Goal: Browse casually: Explore the website without a specific task or goal

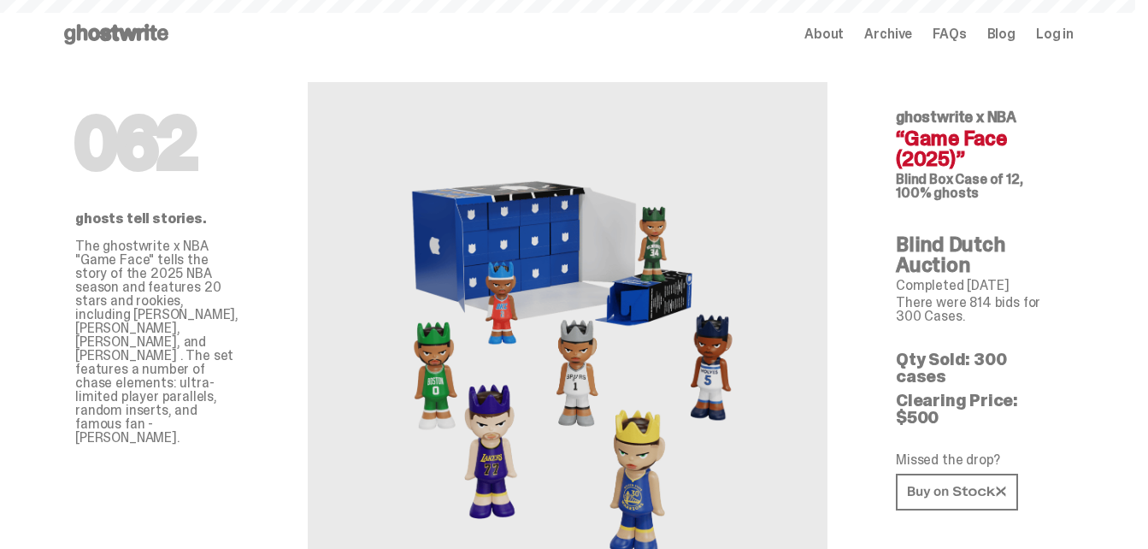
click at [134, 32] on use at bounding box center [116, 34] width 104 height 21
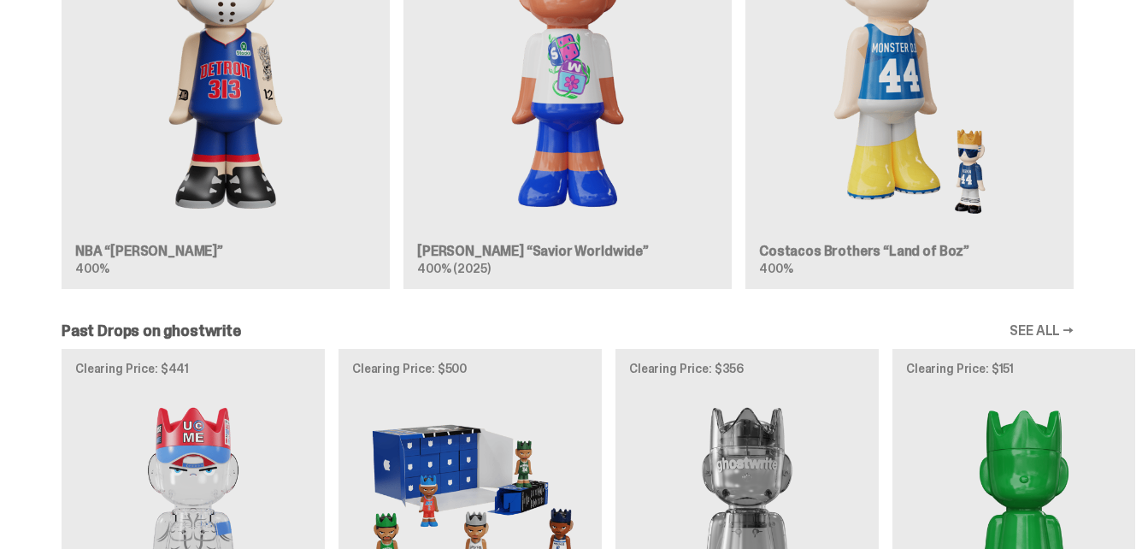
scroll to position [1538, 0]
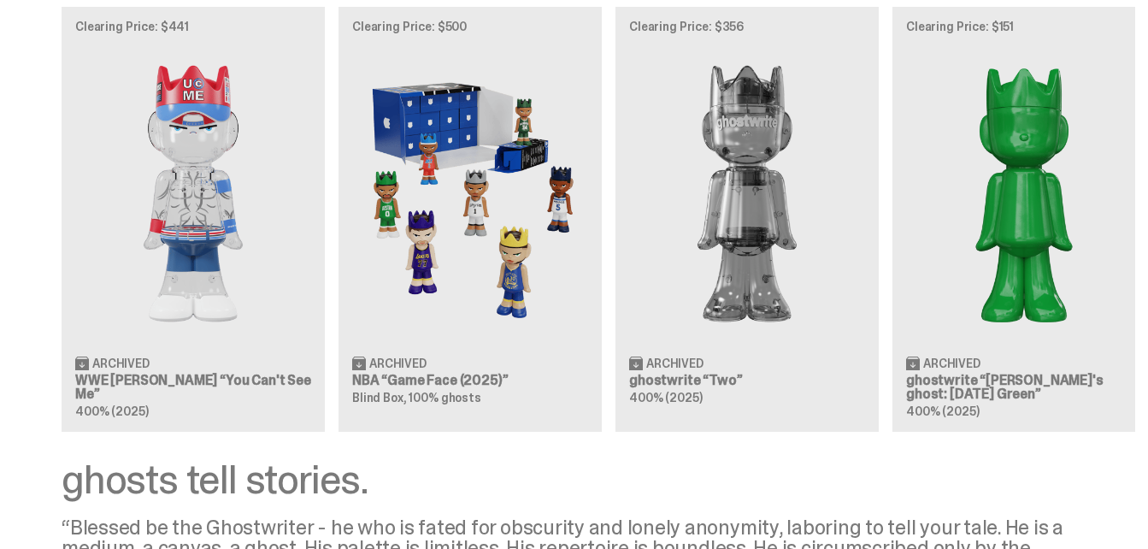
click at [439, 188] on div "Clearing Price: $441 Archived WWE [PERSON_NAME] “You Can't See Me” 400% (2025) …" at bounding box center [567, 219] width 1135 height 424
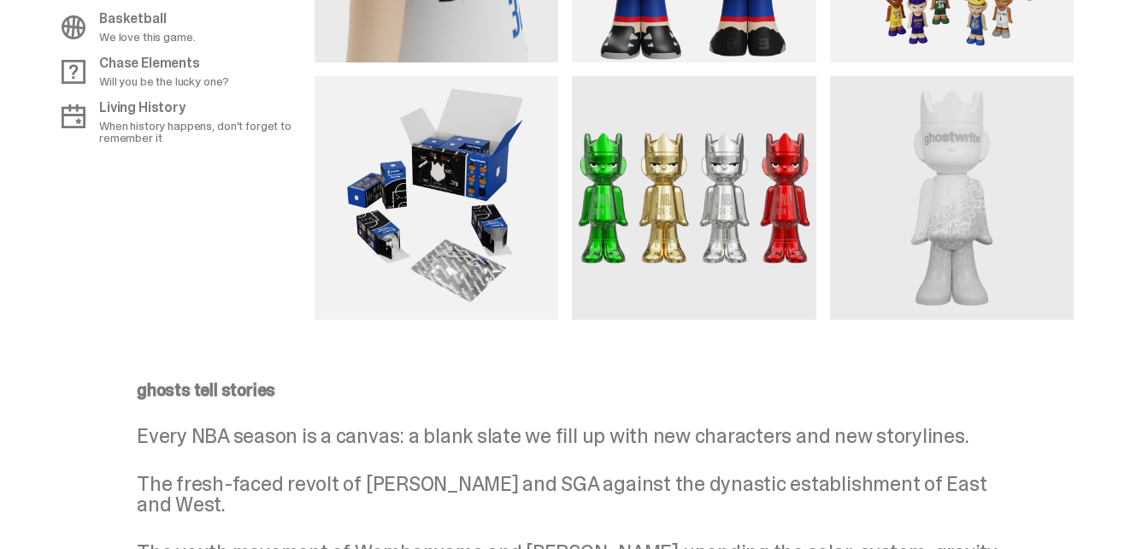
scroll to position [2051, 0]
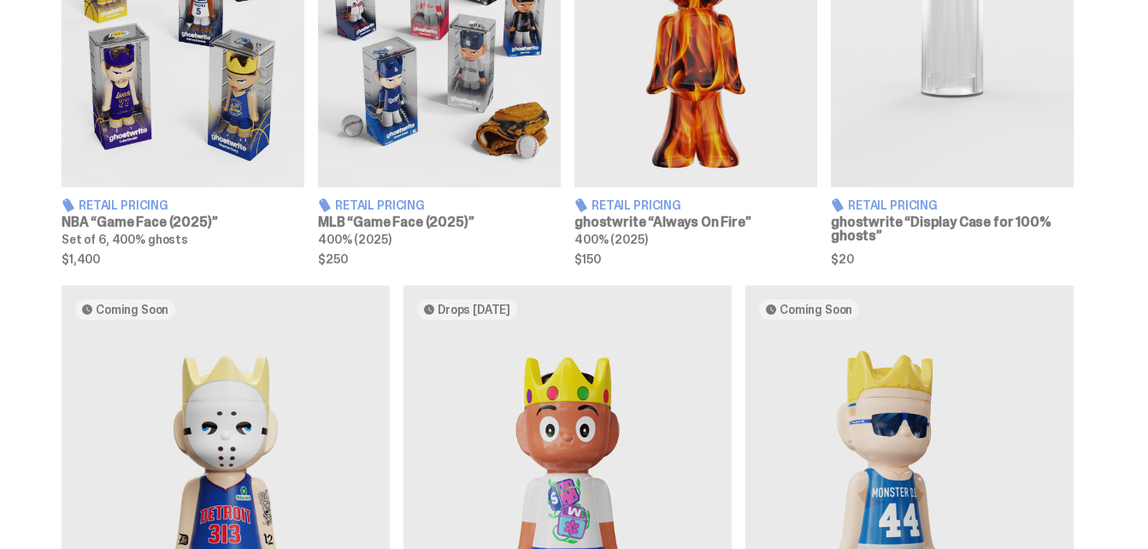
scroll to position [1009, 0]
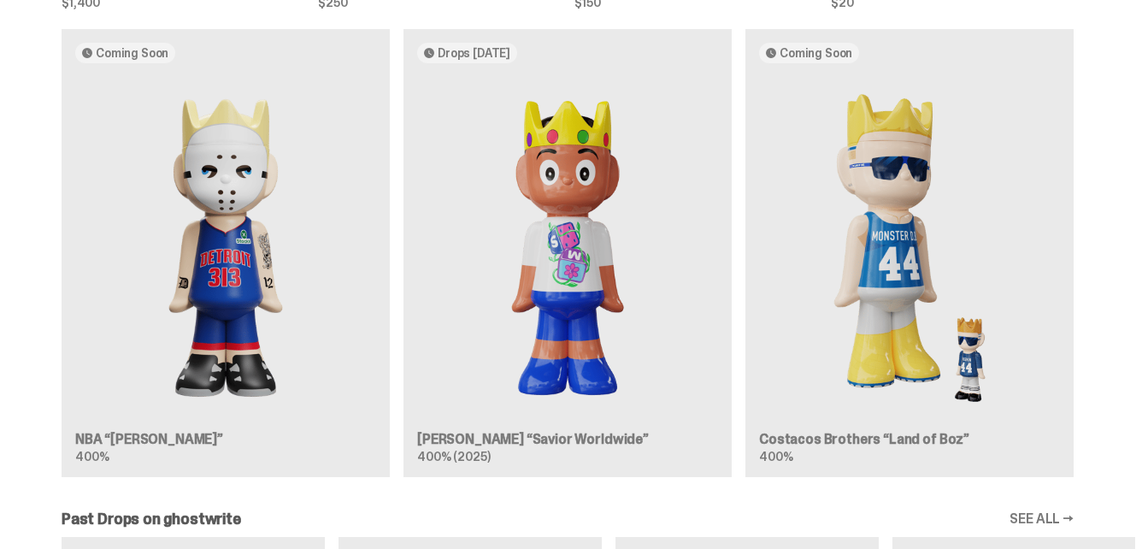
click at [244, 244] on div "Coming Soon NBA “[PERSON_NAME]” 400% Drops [DATE] [PERSON_NAME] “Savior Worldwi…" at bounding box center [567, 260] width 1135 height 462
click at [221, 156] on div "Coming Soon NBA “[PERSON_NAME]” 400% Drops [DATE] [PERSON_NAME] “Savior Worldwi…" at bounding box center [567, 260] width 1135 height 462
click at [139, 55] on div "Coming Soon NBA “[PERSON_NAME]” 400% Drops [DATE] [PERSON_NAME] “Savior Worldwi…" at bounding box center [567, 260] width 1135 height 462
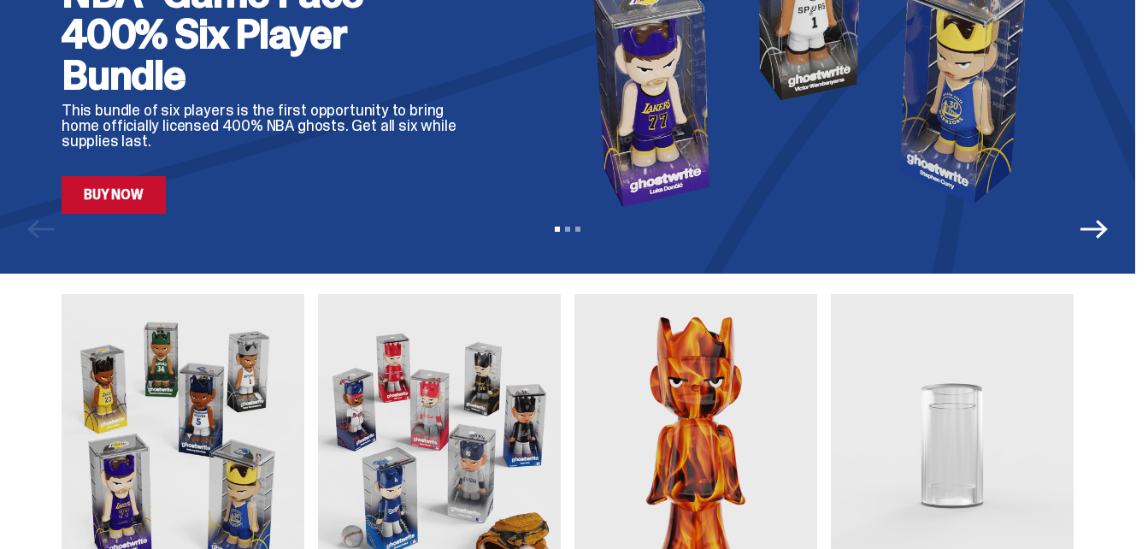
scroll to position [171, 0]
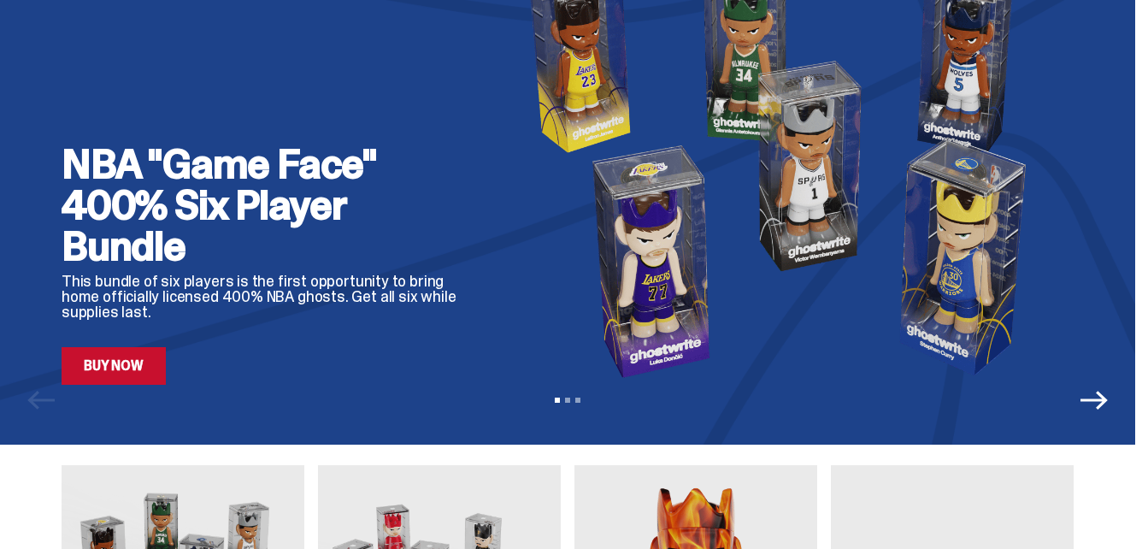
click at [1108, 401] on icon "Next" at bounding box center [1093, 400] width 27 height 19
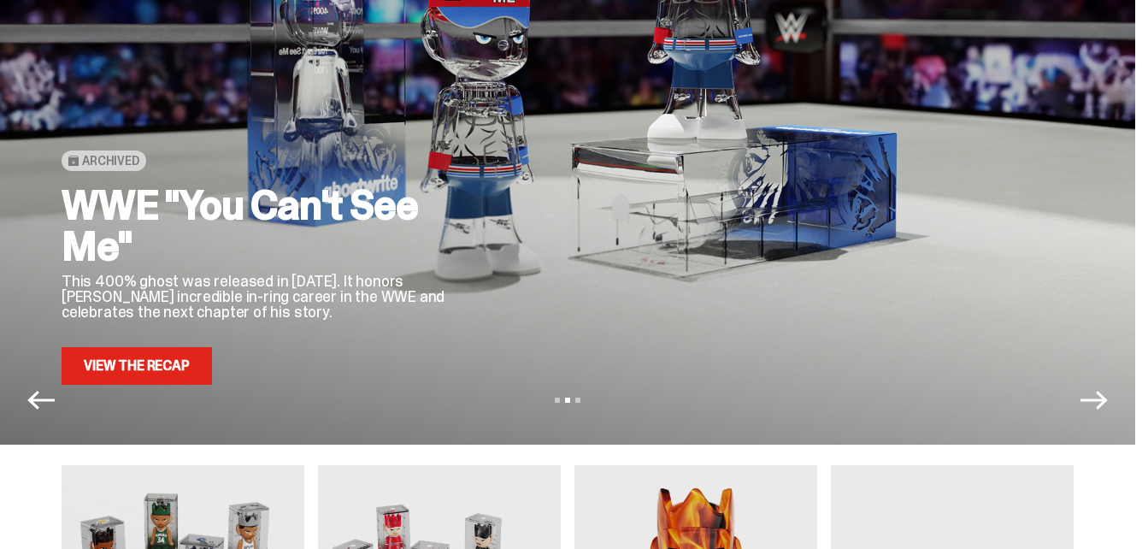
click at [1108, 404] on icon "Next" at bounding box center [1093, 399] width 27 height 27
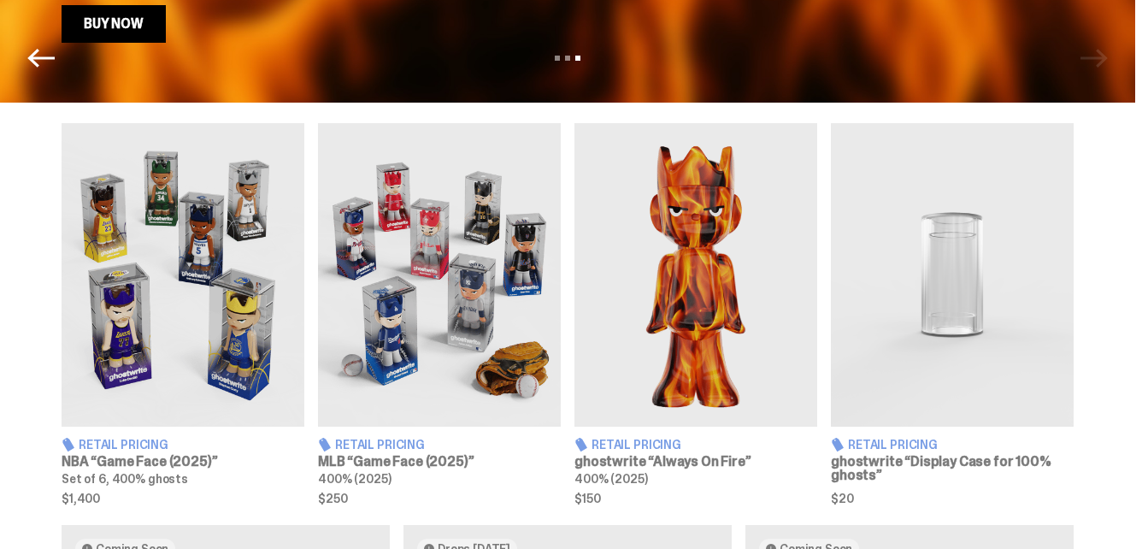
scroll to position [940, 0]
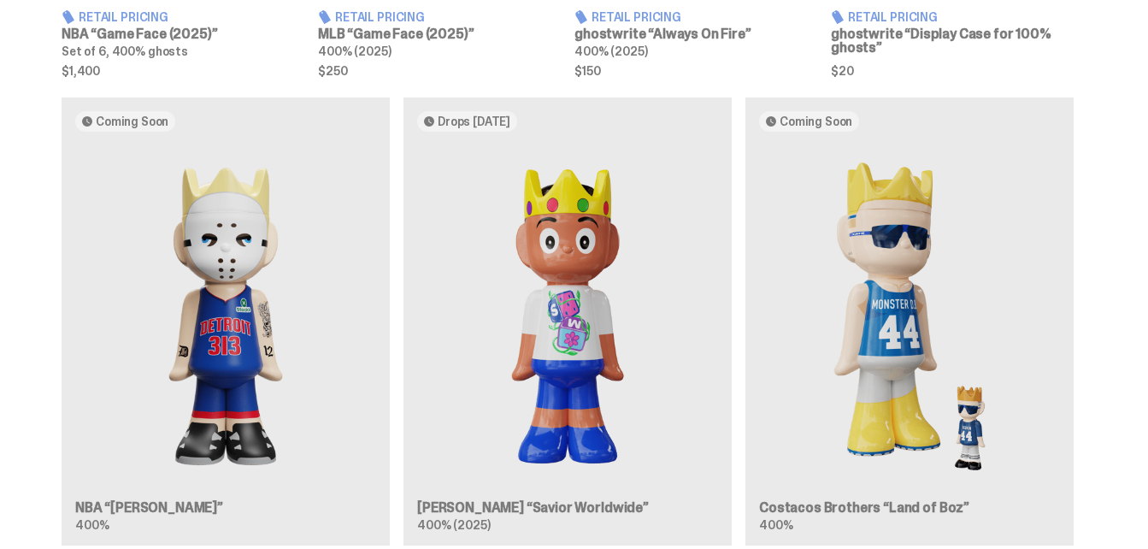
click at [213, 337] on div "Coming Soon NBA “[PERSON_NAME]” 400% Drops [DATE] [PERSON_NAME] “Savior Worldwi…" at bounding box center [567, 328] width 1135 height 462
click at [231, 343] on div "Coming Soon NBA “[PERSON_NAME]” 400% Drops [DATE] [PERSON_NAME] “Savior Worldwi…" at bounding box center [567, 328] width 1135 height 462
